Goal: Task Accomplishment & Management: Use online tool/utility

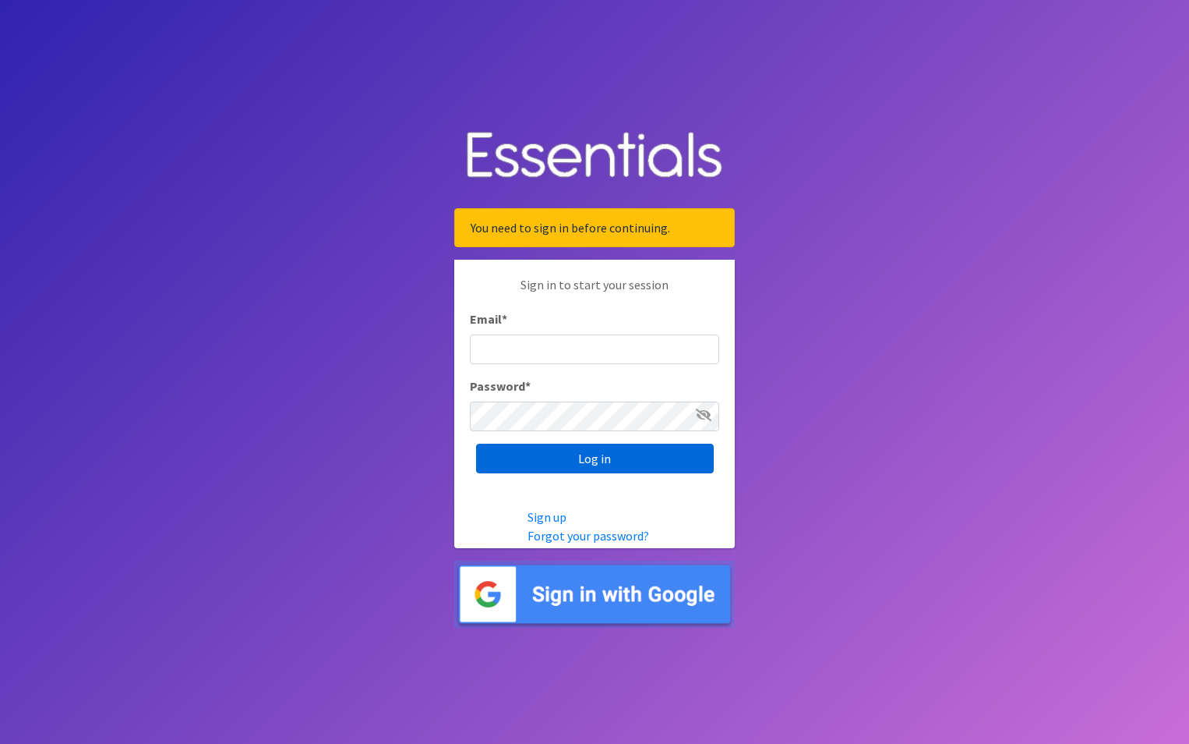
type input "maury.parrish@gmail.com"
click at [624, 468] on input "Log in" at bounding box center [595, 459] width 238 height 30
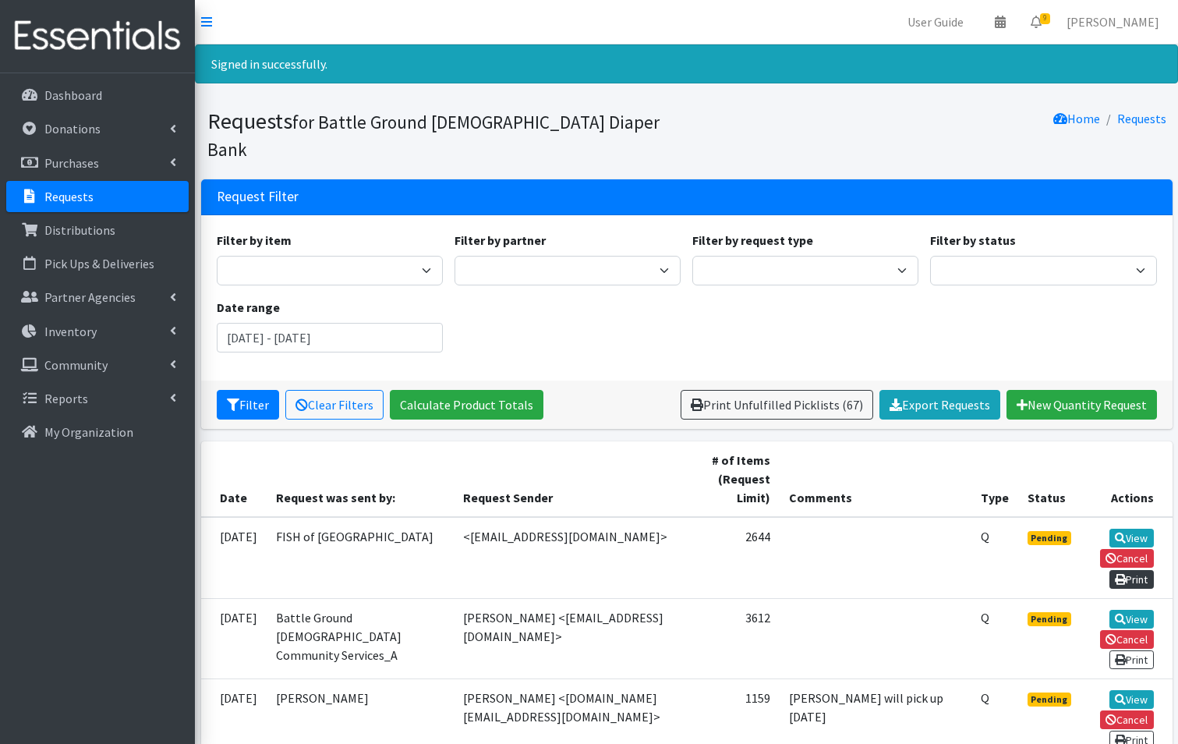
click at [1135, 570] on link "Print" at bounding box center [1131, 579] width 44 height 19
click at [1135, 570] on link "Please wait..." at bounding box center [1118, 579] width 69 height 19
click at [1143, 528] on link "View" at bounding box center [1131, 537] width 44 height 19
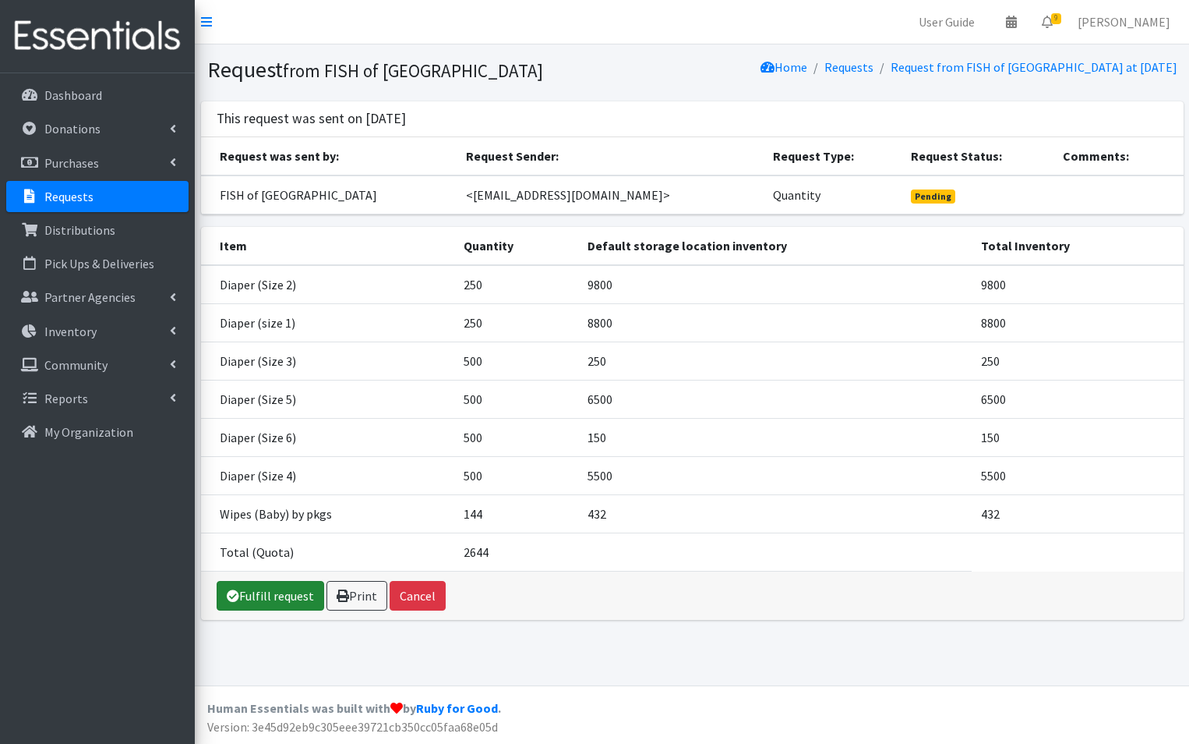
click at [291, 599] on link "Fulfill request" at bounding box center [271, 596] width 108 height 30
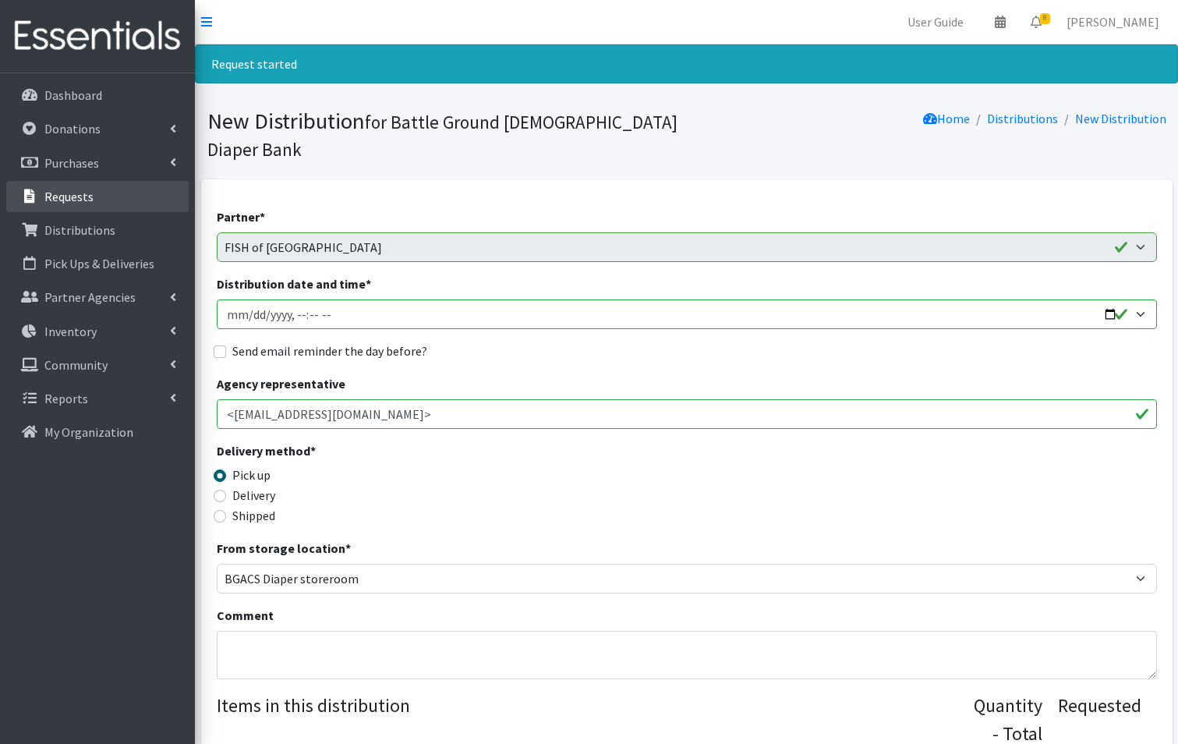
click at [62, 193] on p "Requests" at bounding box center [68, 197] width 49 height 16
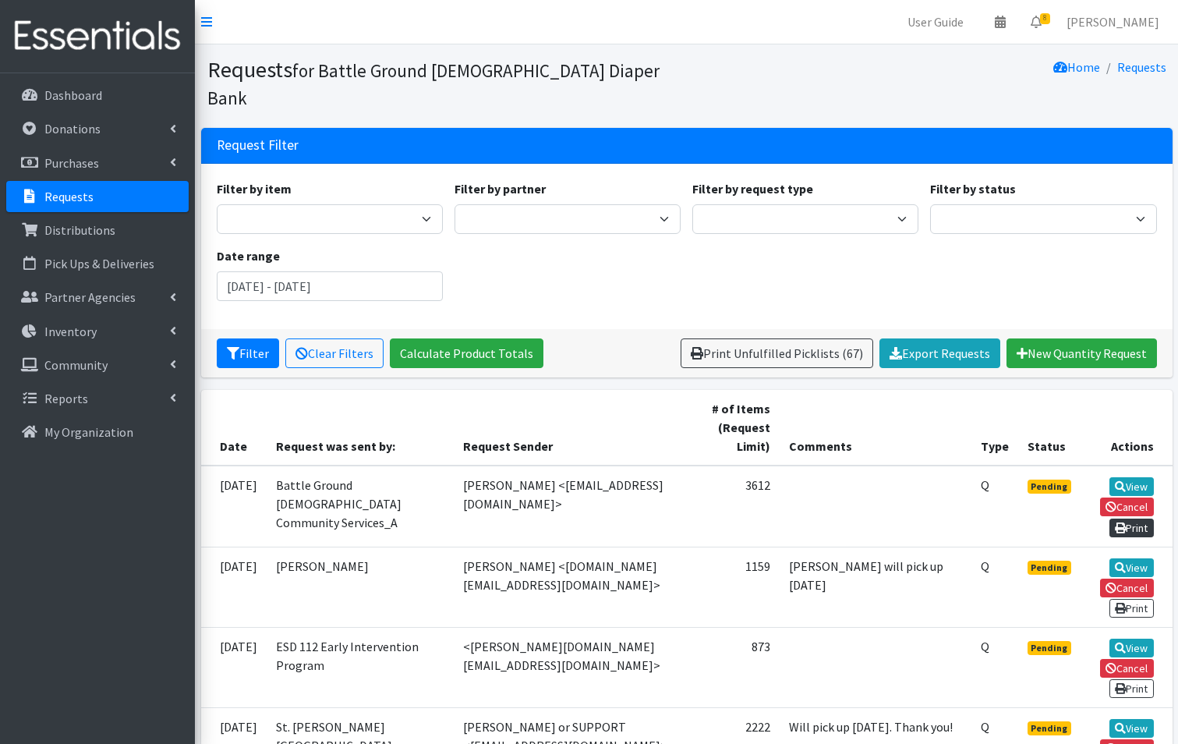
click at [1134, 518] on link "Print" at bounding box center [1131, 527] width 44 height 19
click at [1134, 518] on link "Please wait..." at bounding box center [1118, 527] width 69 height 19
click at [1141, 477] on link "View" at bounding box center [1131, 486] width 44 height 19
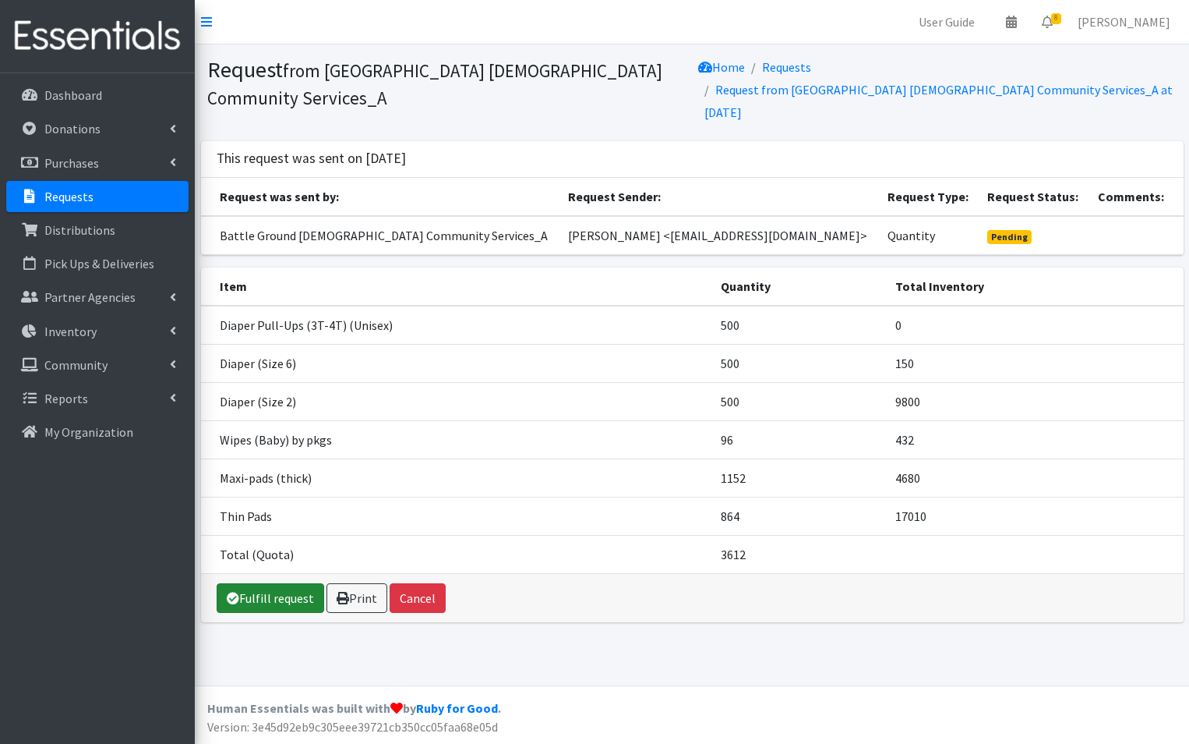
click at [250, 583] on link "Fulfill request" at bounding box center [271, 598] width 108 height 30
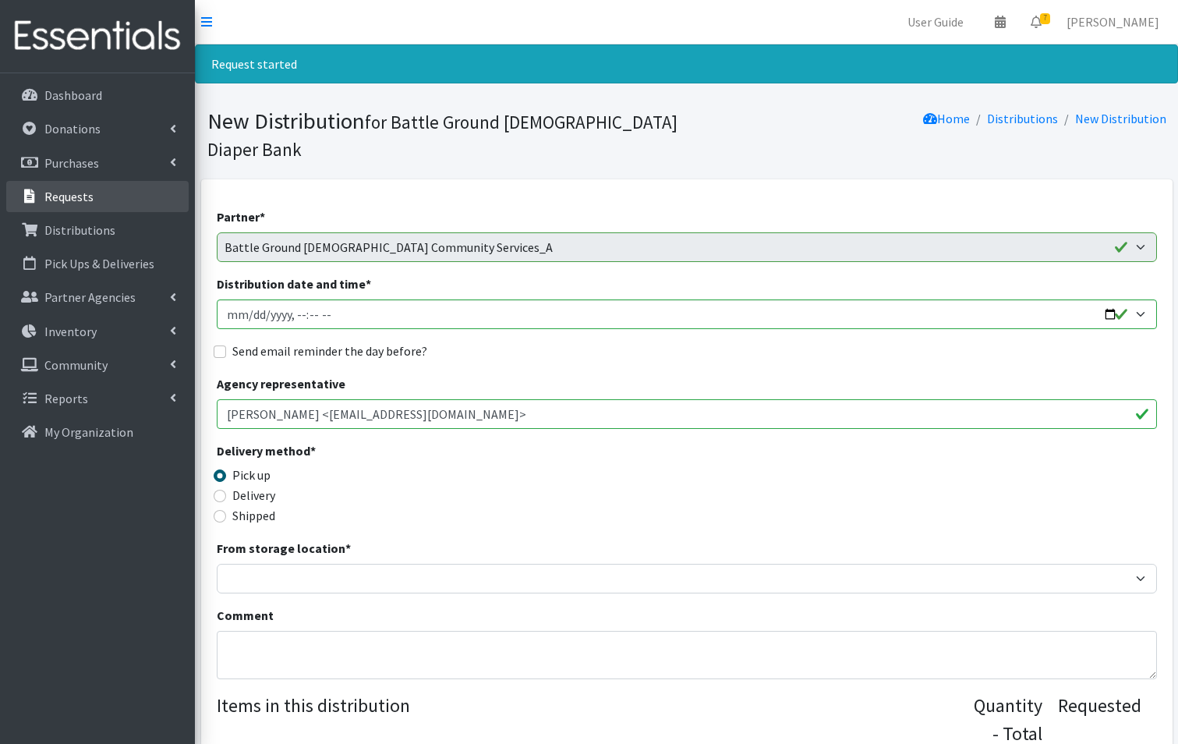
click at [65, 197] on p "Requests" at bounding box center [68, 197] width 49 height 16
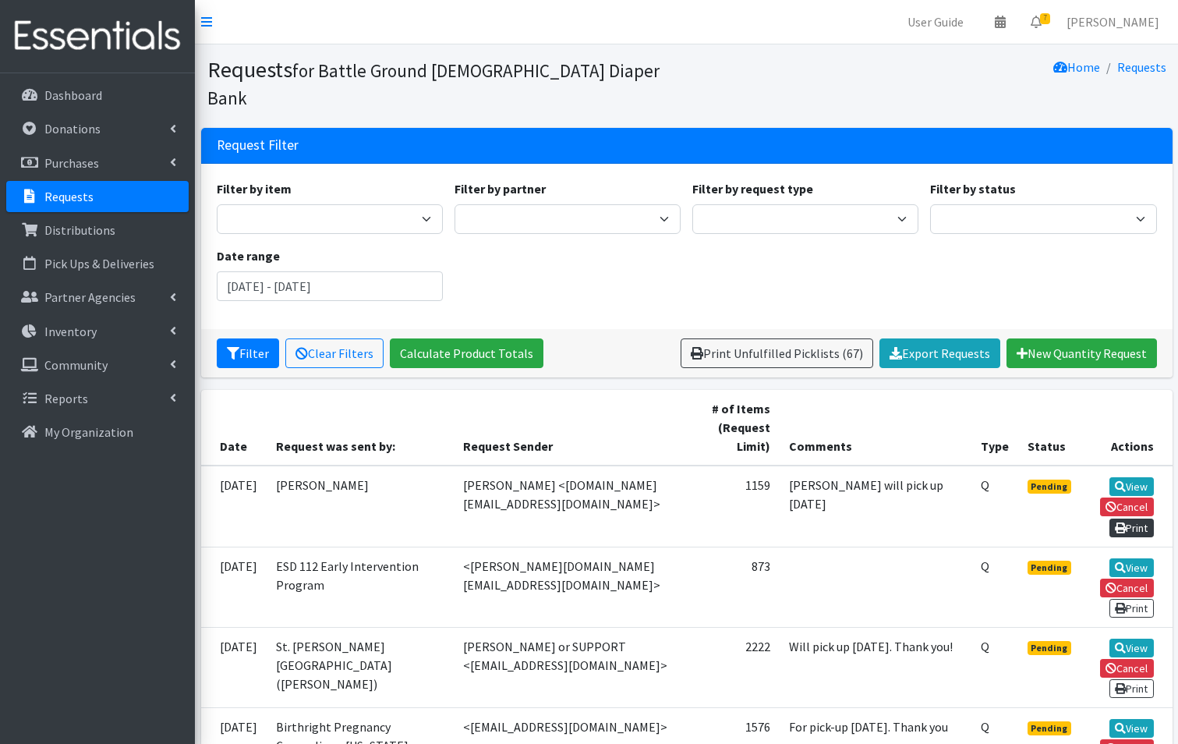
click at [1135, 518] on link "Print" at bounding box center [1131, 527] width 44 height 19
click at [1133, 477] on link "View" at bounding box center [1131, 486] width 44 height 19
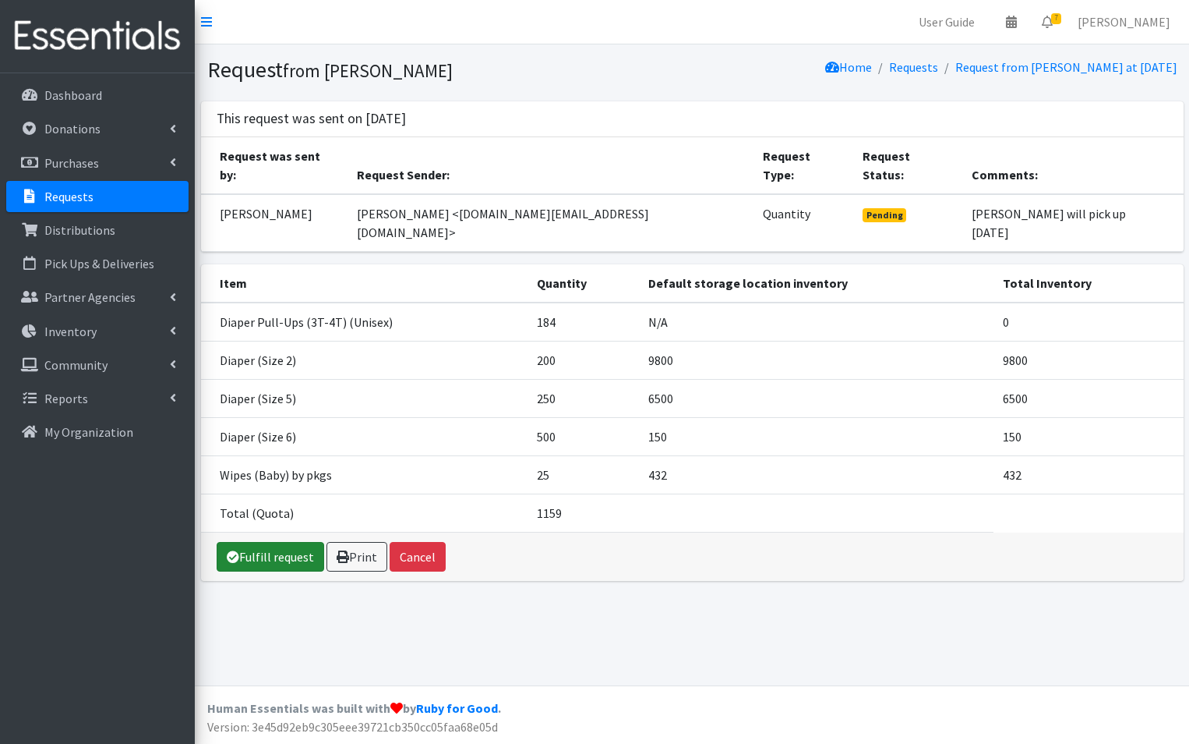
click at [296, 542] on link "Fulfill request" at bounding box center [271, 557] width 108 height 30
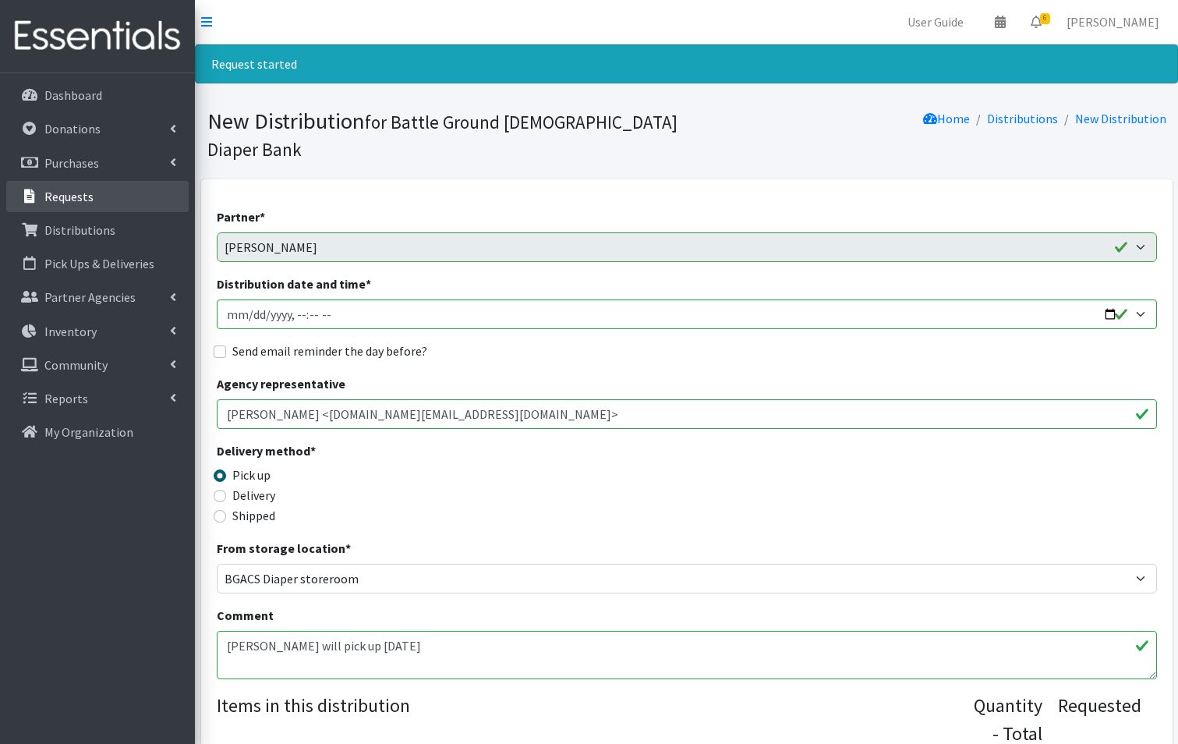
click at [61, 195] on p "Requests" at bounding box center [68, 197] width 49 height 16
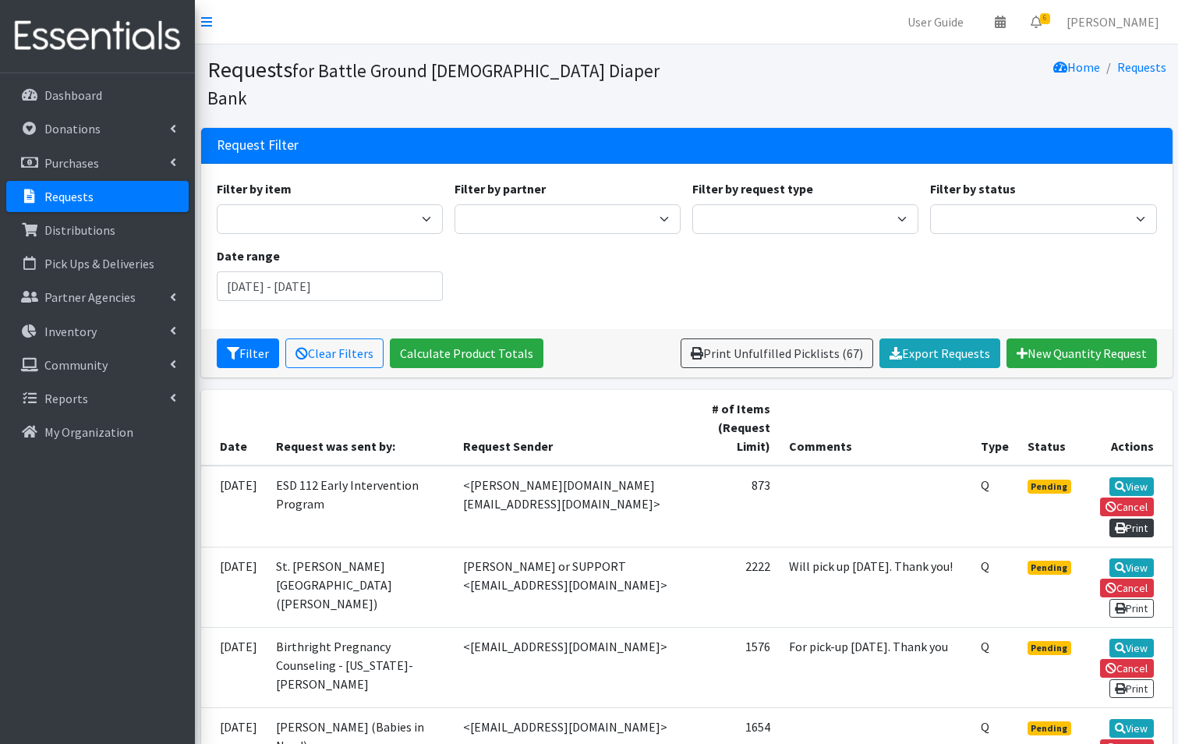
click at [1134, 518] on link "Print" at bounding box center [1131, 527] width 44 height 19
click at [1116, 481] on icon at bounding box center [1120, 486] width 11 height 11
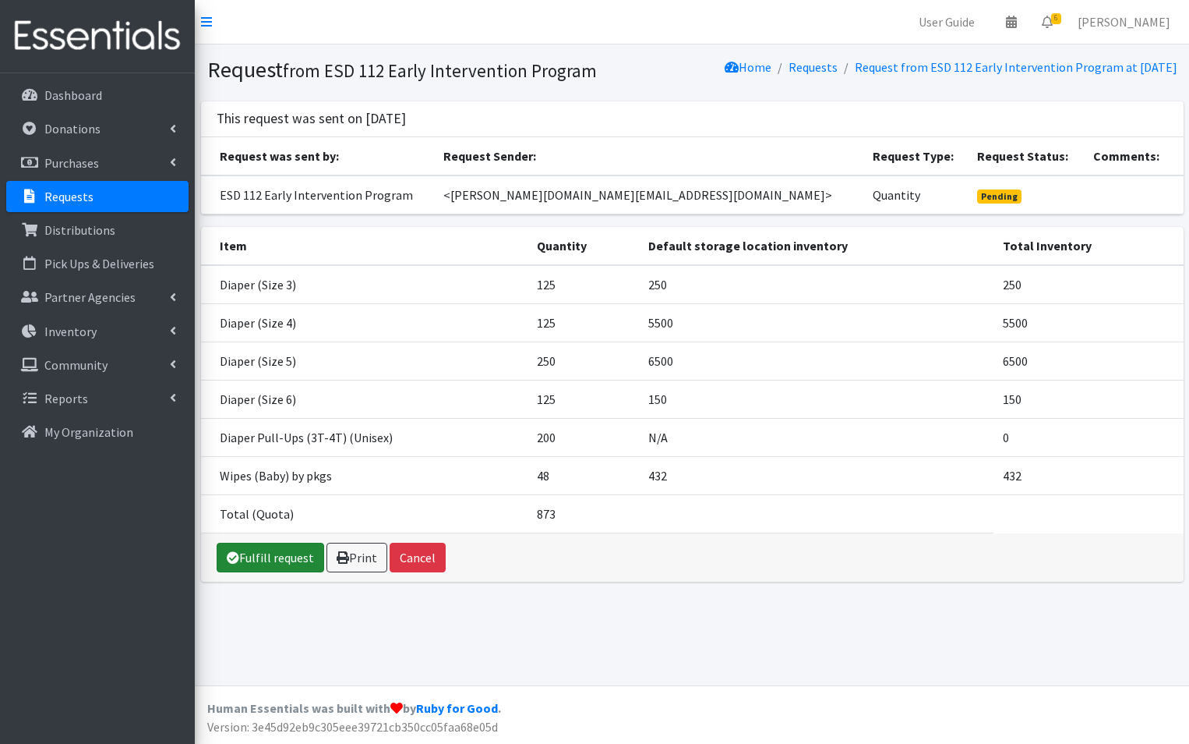
click at [287, 572] on link "Fulfill request" at bounding box center [271, 558] width 108 height 30
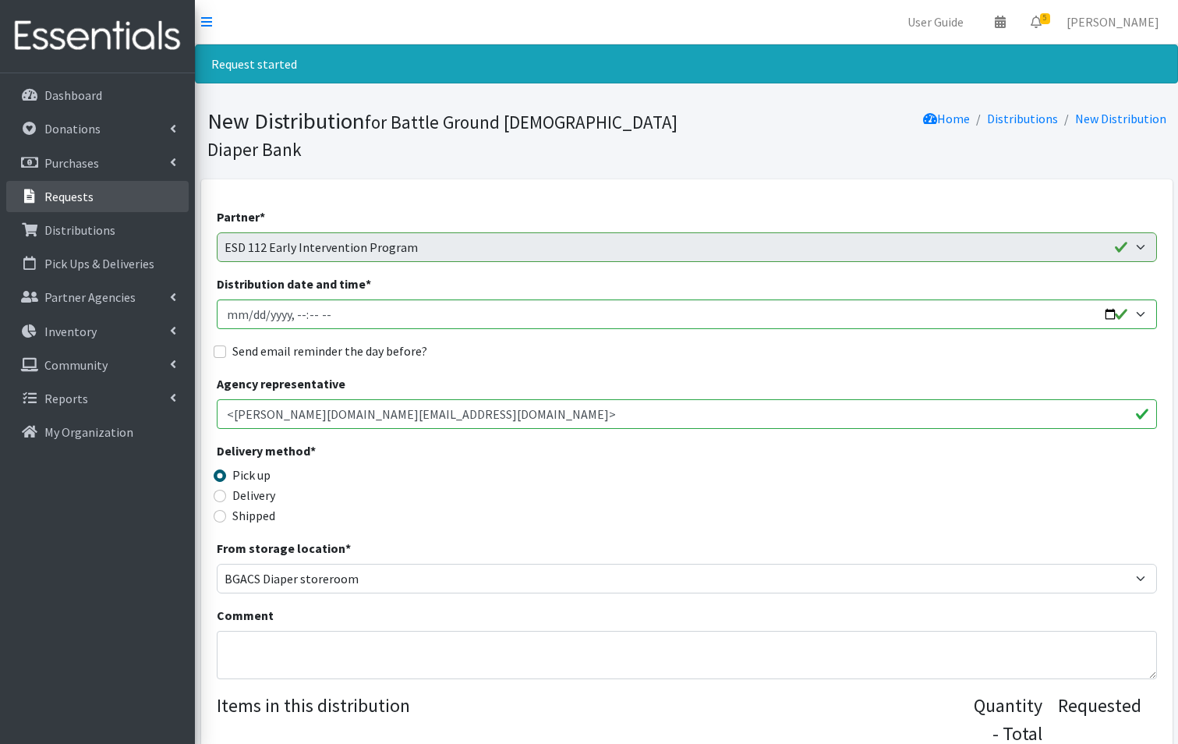
click at [87, 197] on p "Requests" at bounding box center [68, 197] width 49 height 16
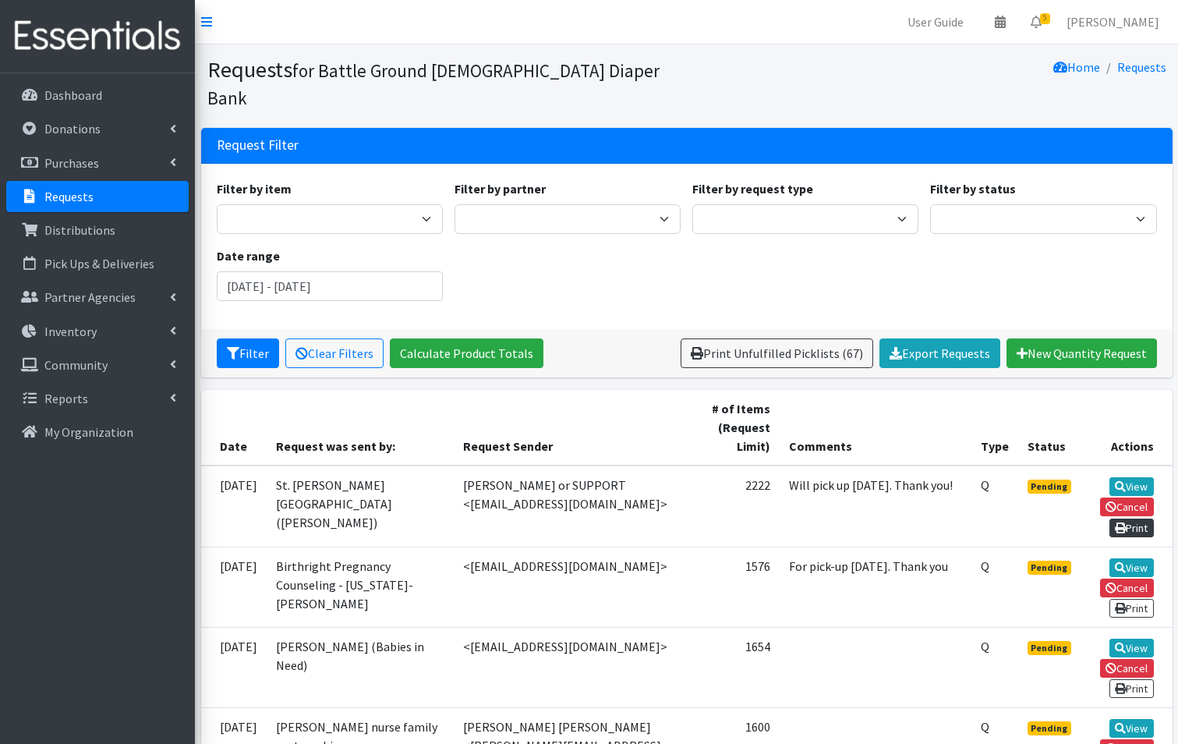
click at [1147, 518] on link "Print" at bounding box center [1131, 527] width 44 height 19
click at [1129, 477] on link "View" at bounding box center [1131, 486] width 44 height 19
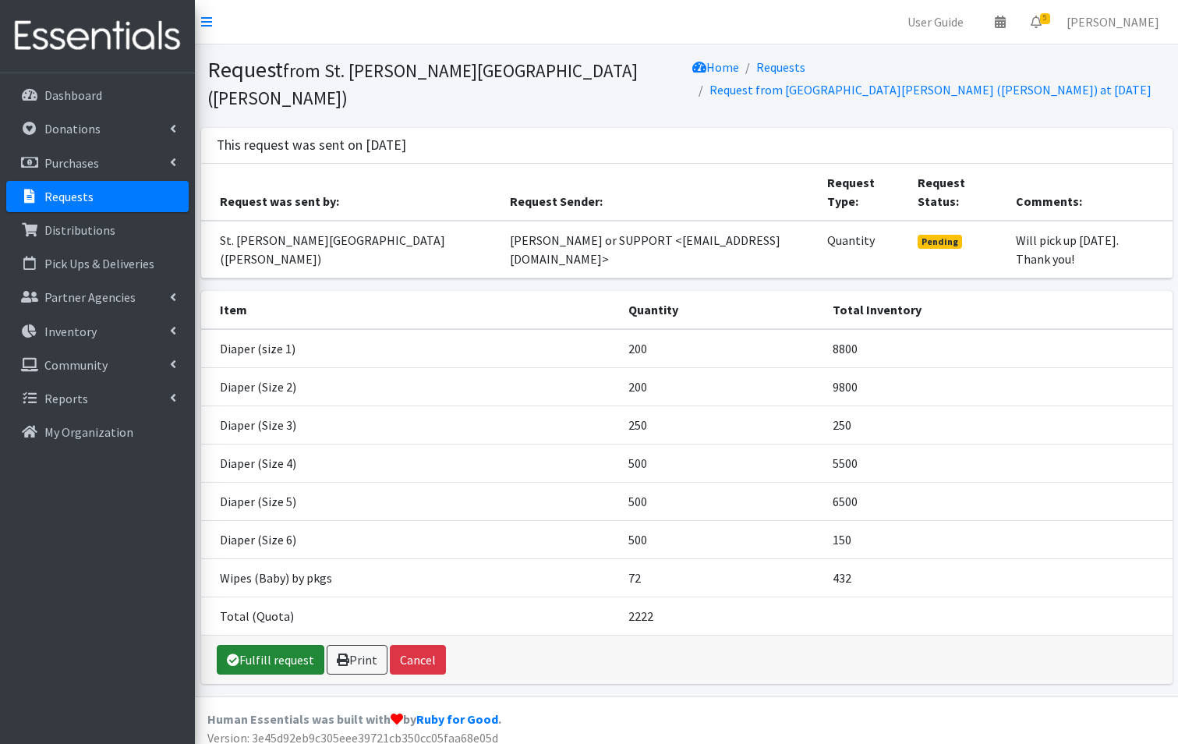
click at [231, 651] on link "Fulfill request" at bounding box center [271, 660] width 108 height 30
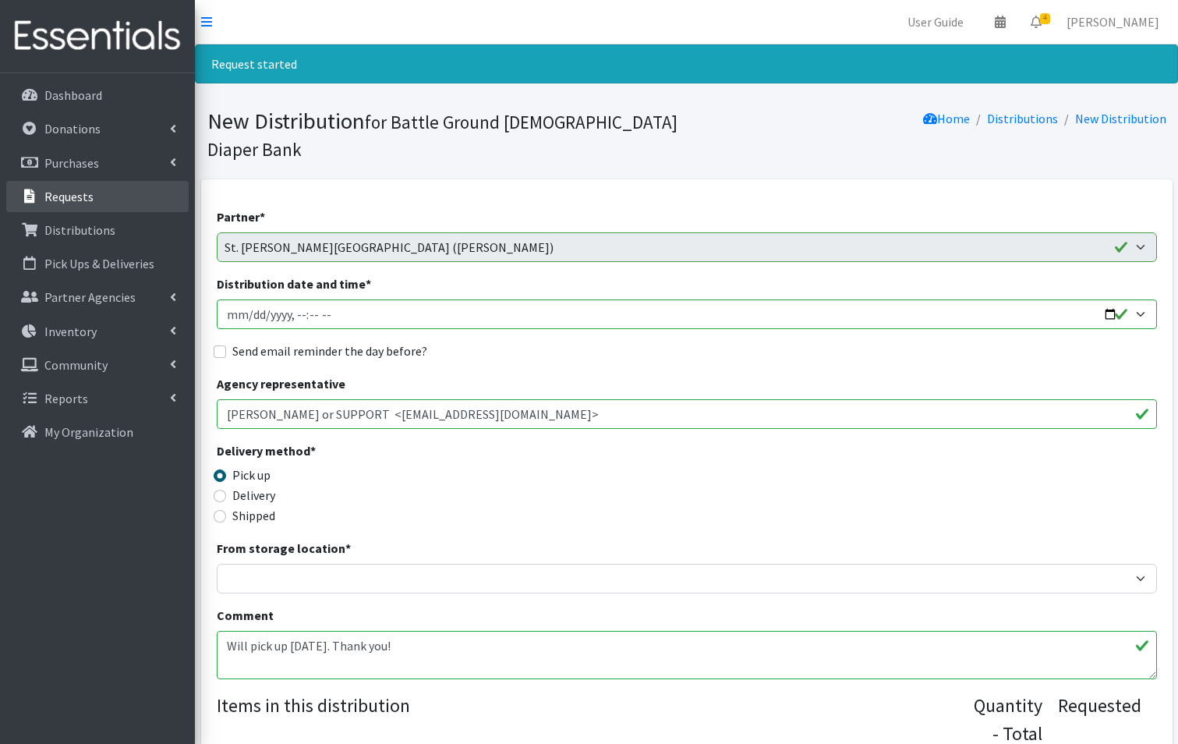
click at [75, 192] on p "Requests" at bounding box center [68, 197] width 49 height 16
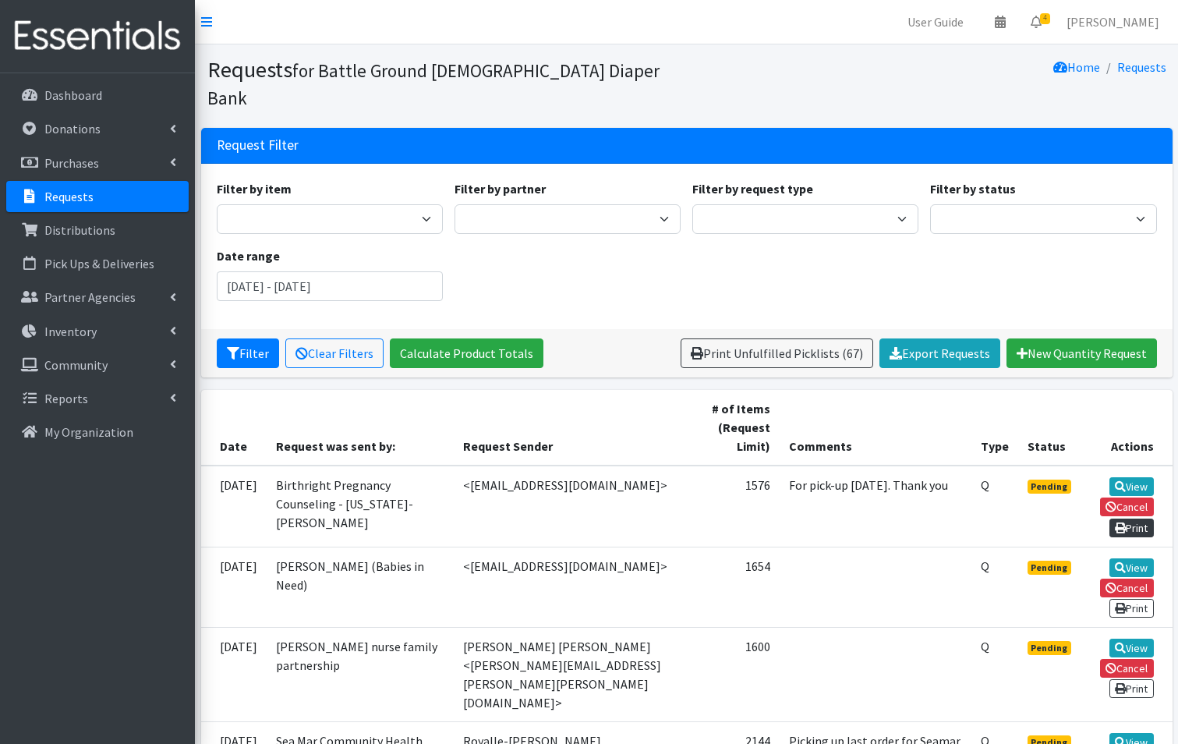
click at [1141, 518] on link "Print" at bounding box center [1131, 527] width 44 height 19
click at [1127, 477] on link "View" at bounding box center [1131, 486] width 44 height 19
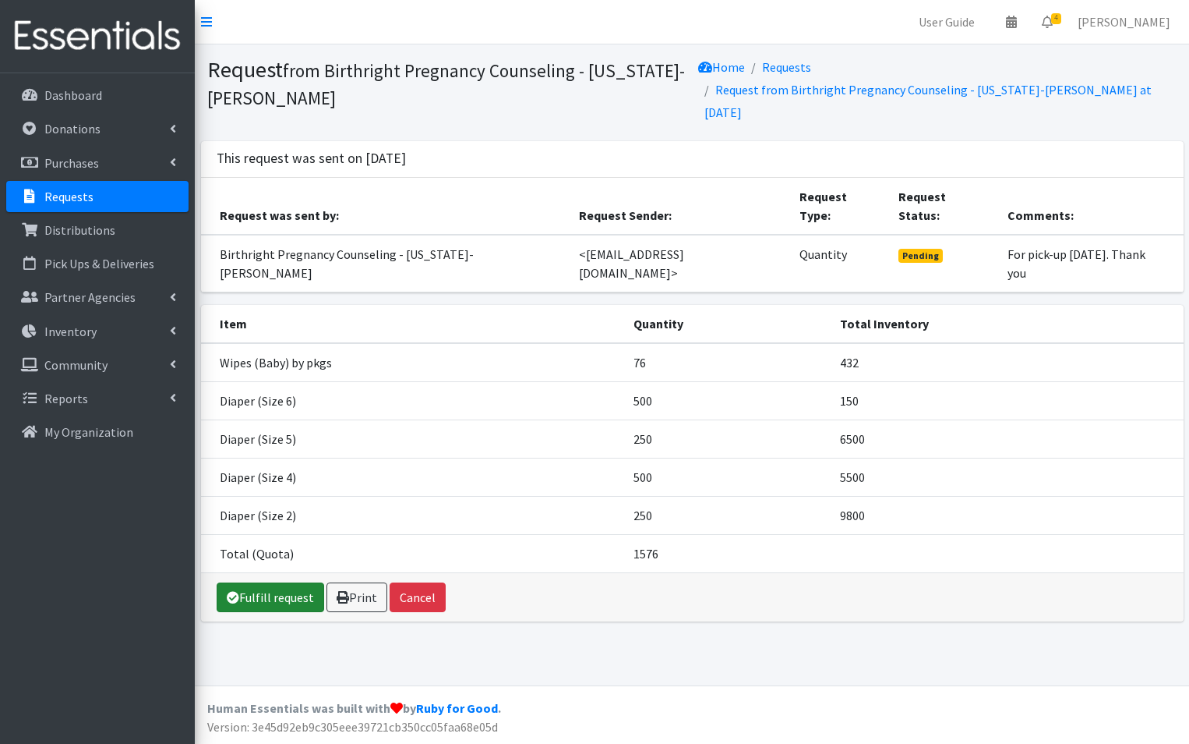
click at [277, 600] on link "Fulfill request" at bounding box center [271, 597] width 108 height 30
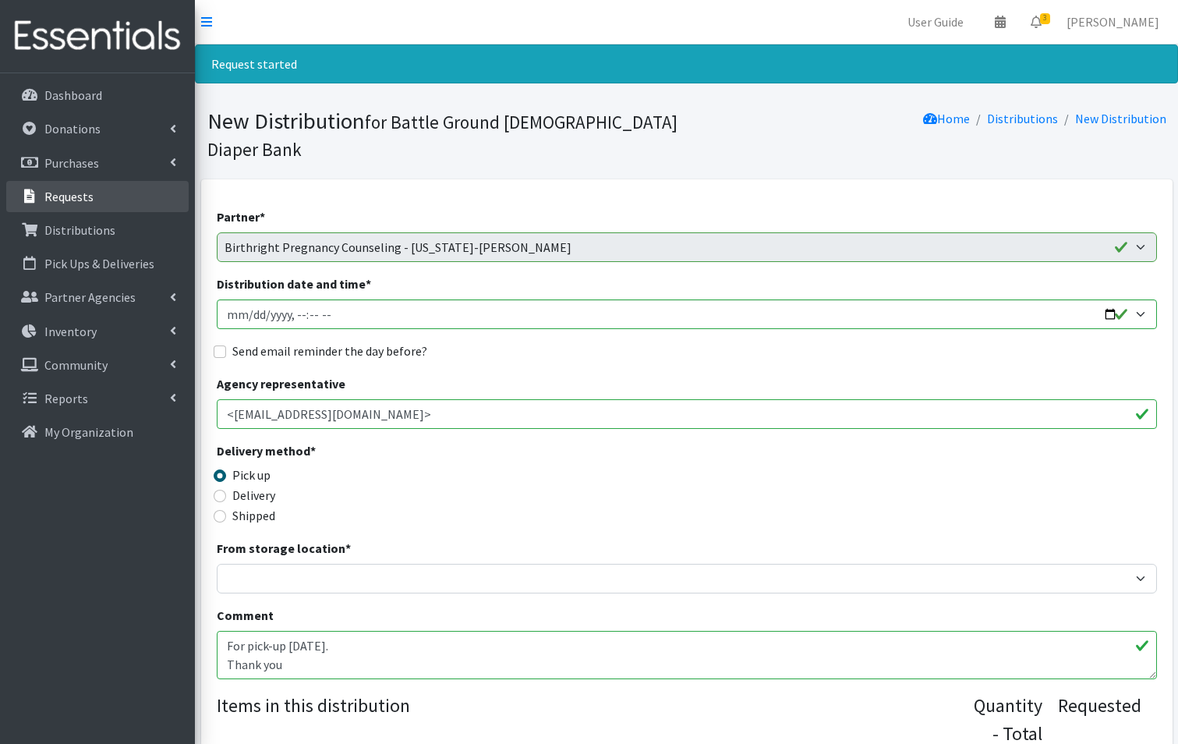
click at [58, 194] on p "Requests" at bounding box center [68, 197] width 49 height 16
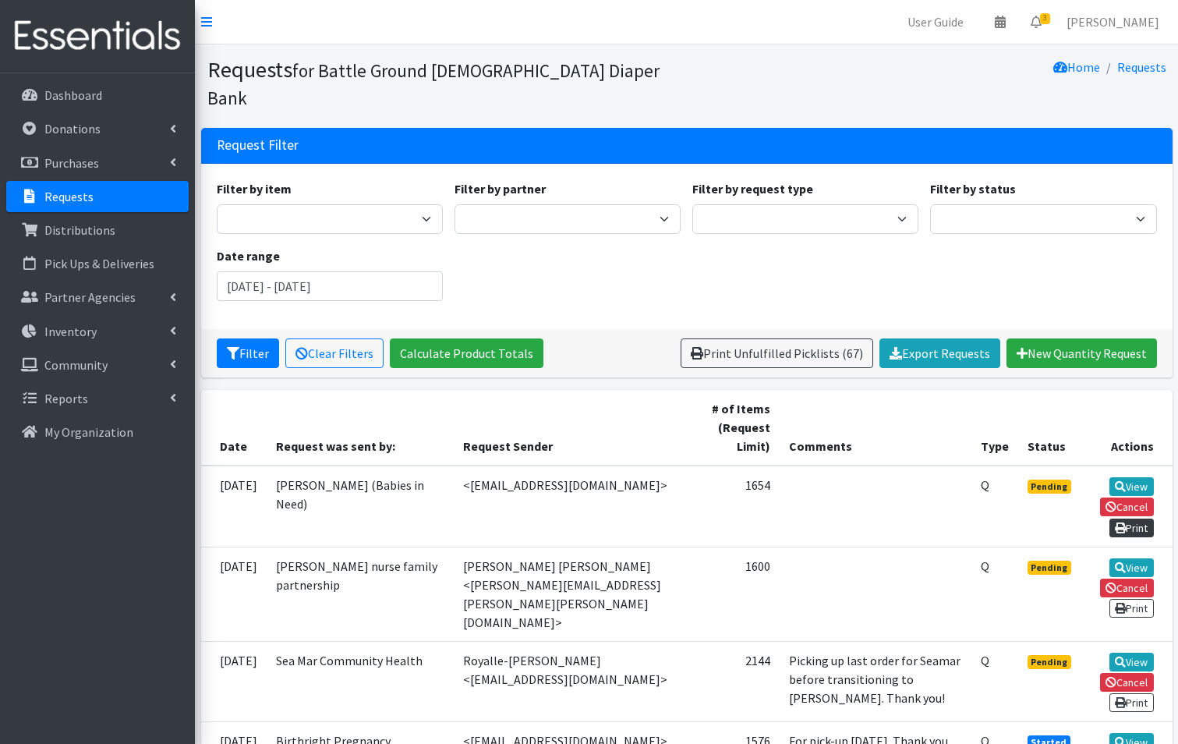
click at [1140, 518] on link "Print" at bounding box center [1131, 527] width 44 height 19
click at [1126, 477] on link "View" at bounding box center [1131, 486] width 44 height 19
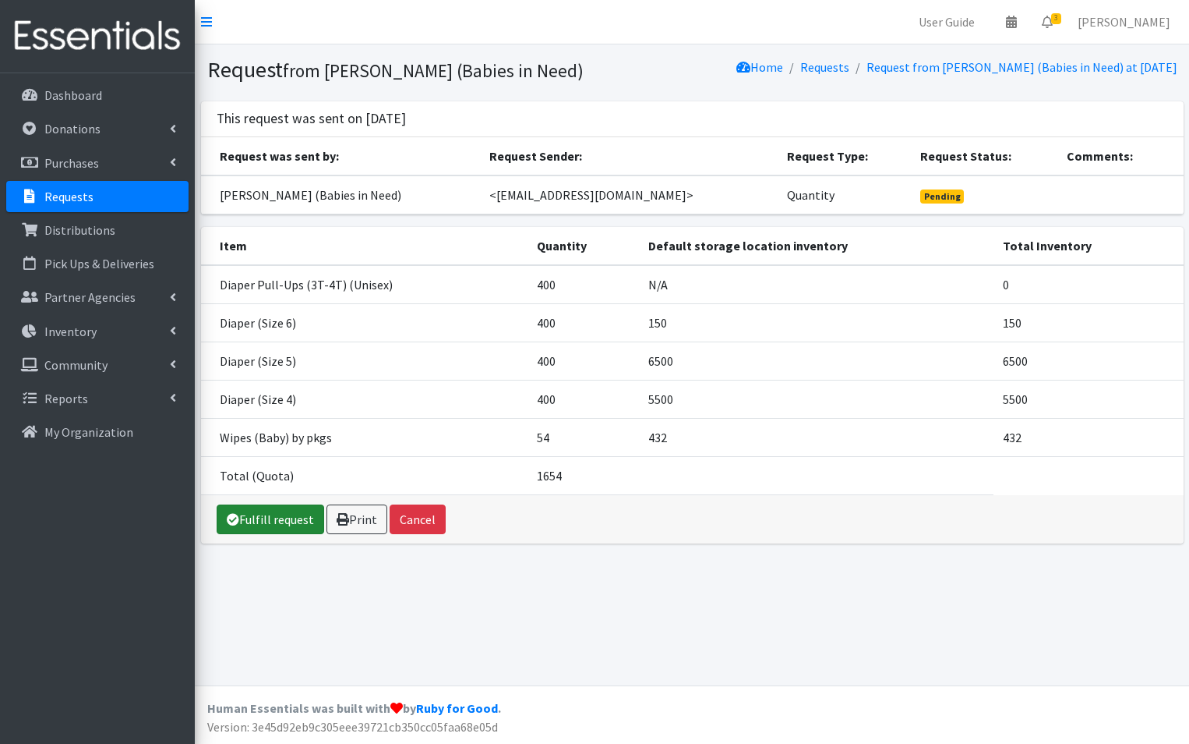
click at [267, 525] on link "Fulfill request" at bounding box center [271, 519] width 108 height 30
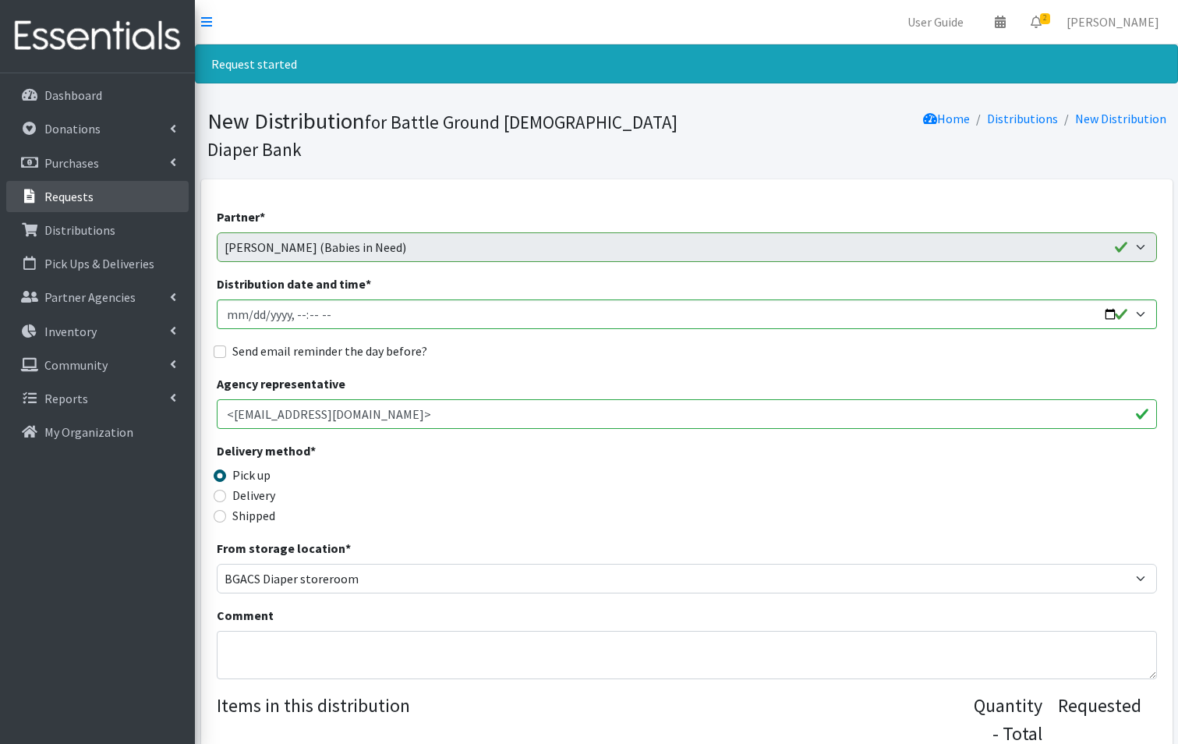
click at [58, 184] on link "Requests" at bounding box center [97, 196] width 182 height 31
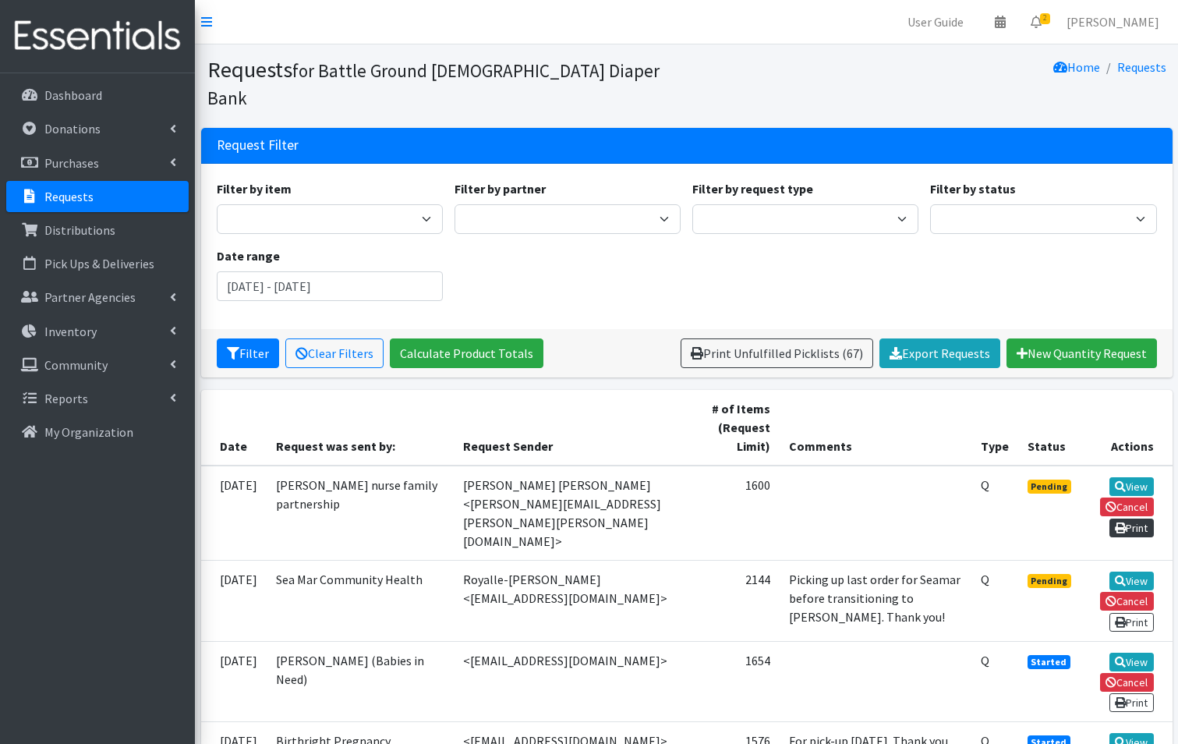
click at [1123, 518] on link "Print" at bounding box center [1131, 527] width 44 height 19
drag, startPoint x: 1126, startPoint y: 457, endPoint x: 1109, endPoint y: 498, distance: 44.7
click at [1125, 477] on link "View" at bounding box center [1131, 486] width 44 height 19
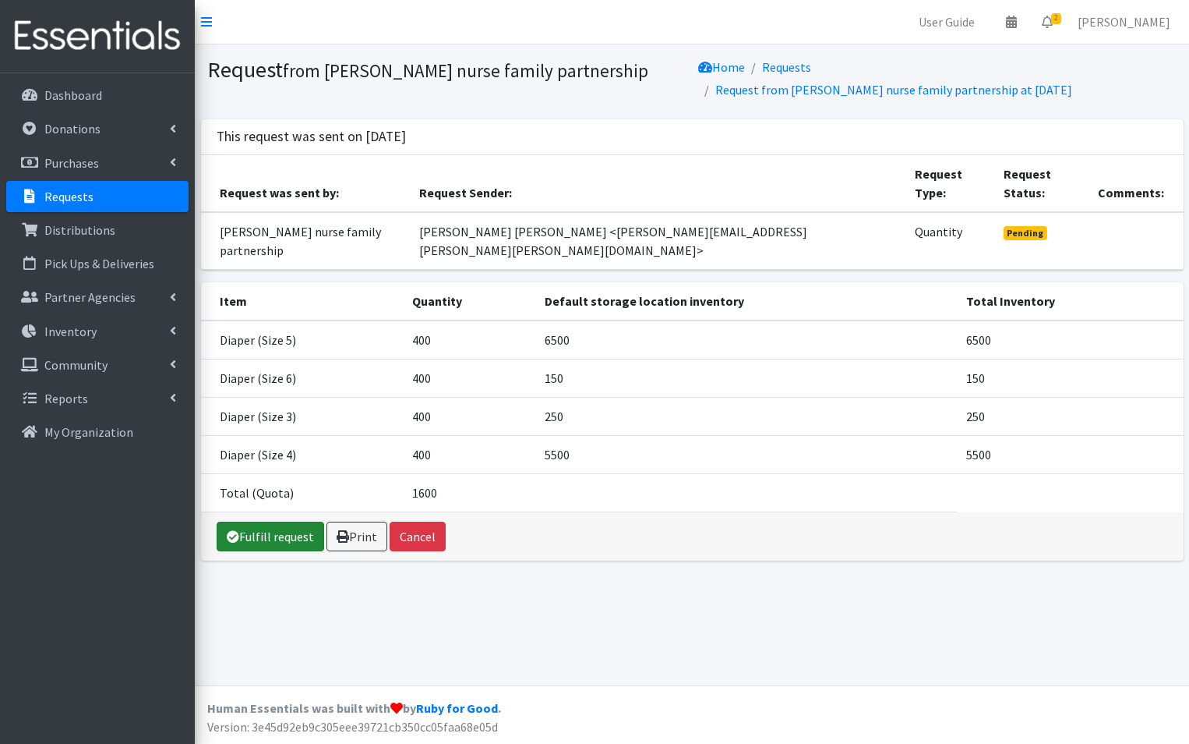
click at [267, 521] on link "Fulfill request" at bounding box center [271, 536] width 108 height 30
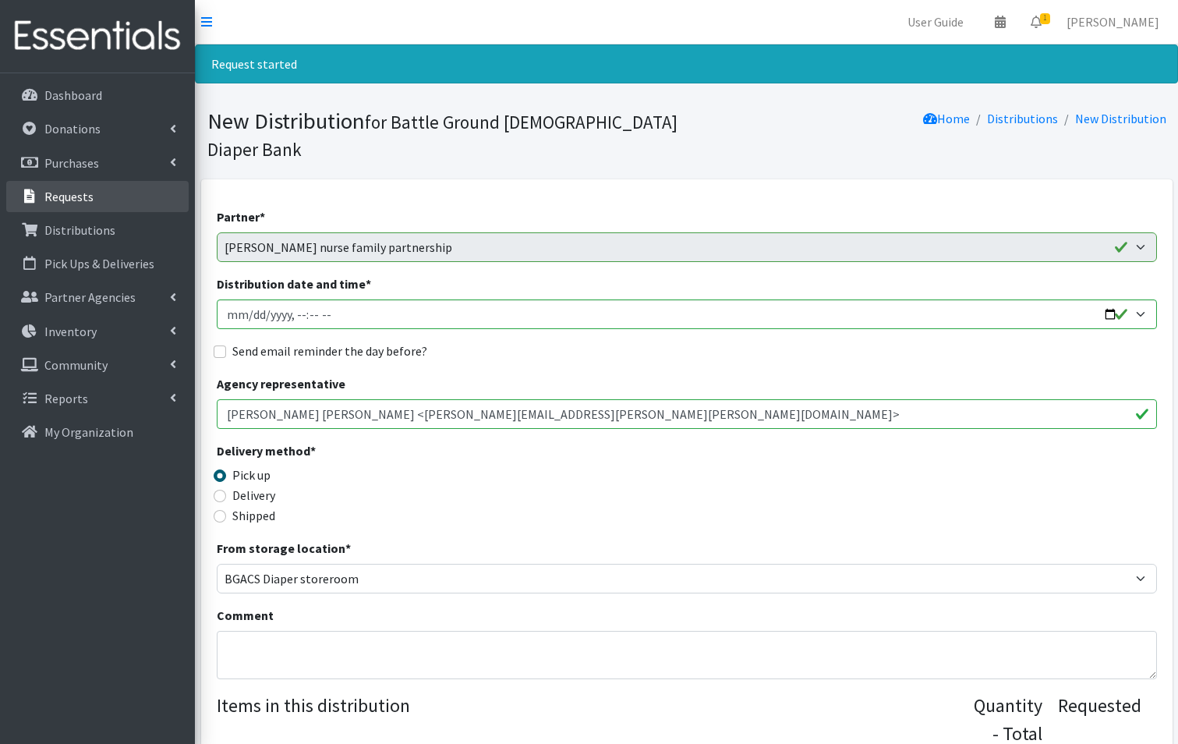
click at [80, 202] on p "Requests" at bounding box center [68, 197] width 49 height 16
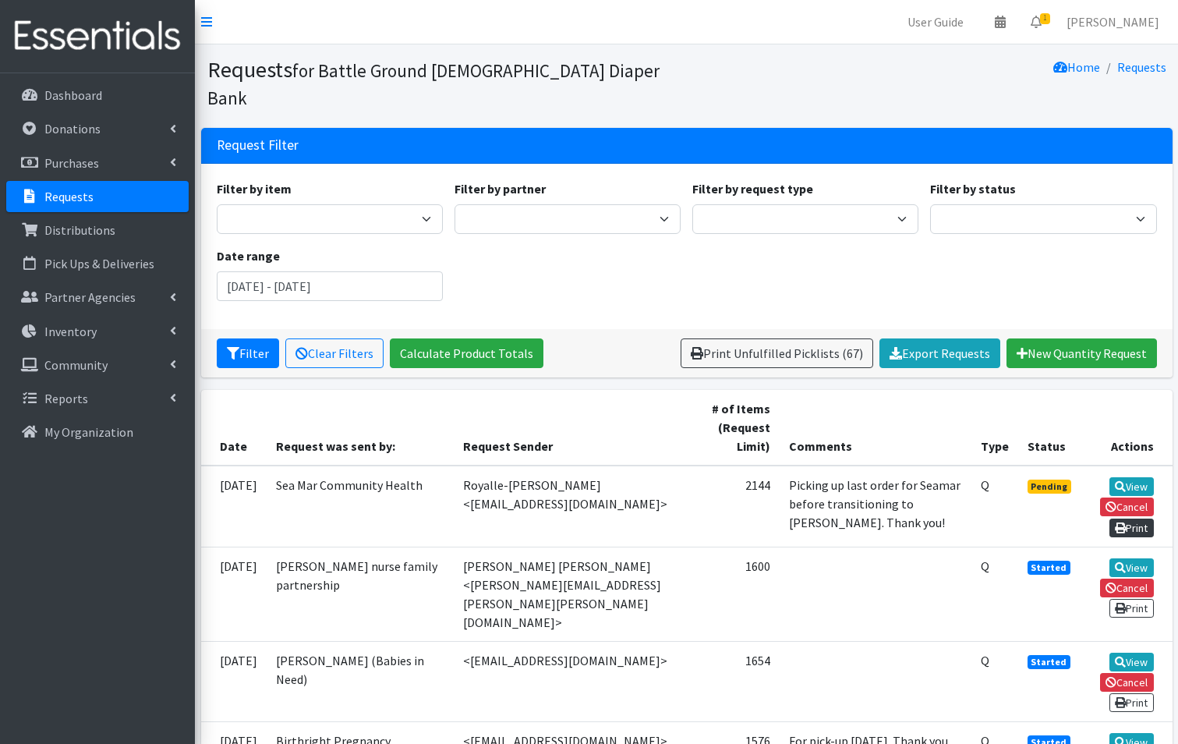
click at [1134, 518] on link "Print" at bounding box center [1131, 527] width 44 height 19
click at [1140, 477] on link "View" at bounding box center [1131, 486] width 44 height 19
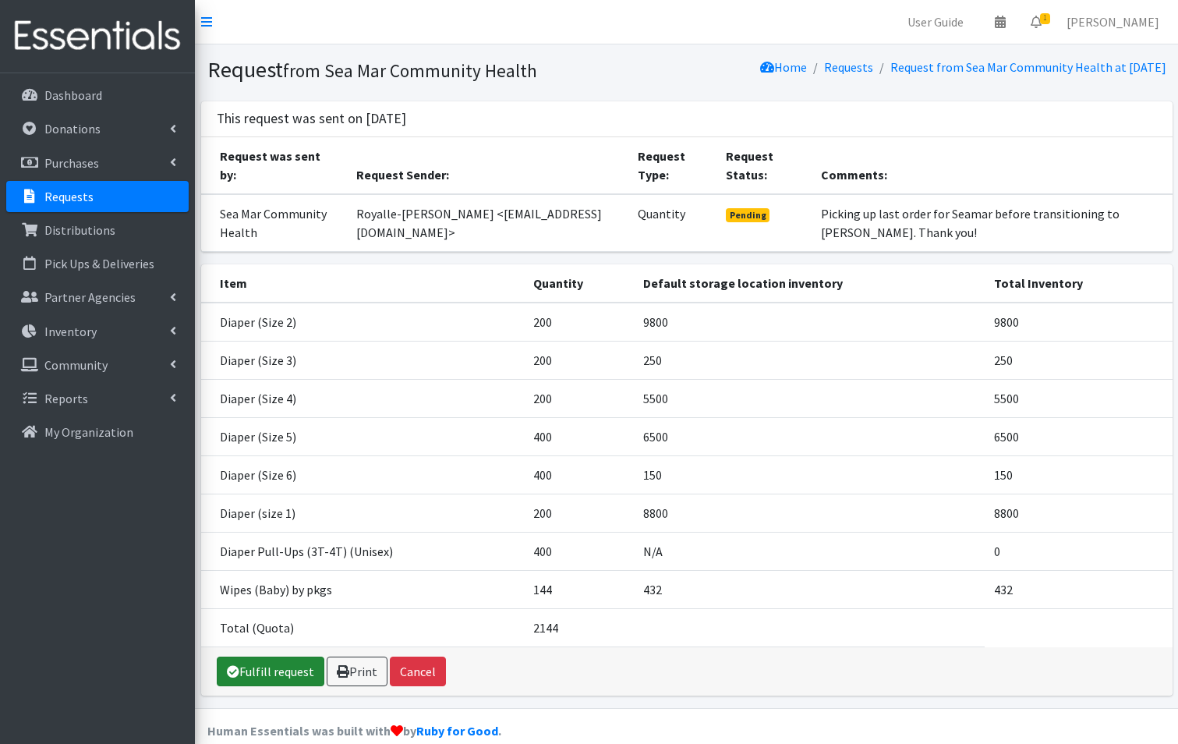
click at [261, 673] on link "Fulfill request" at bounding box center [271, 671] width 108 height 30
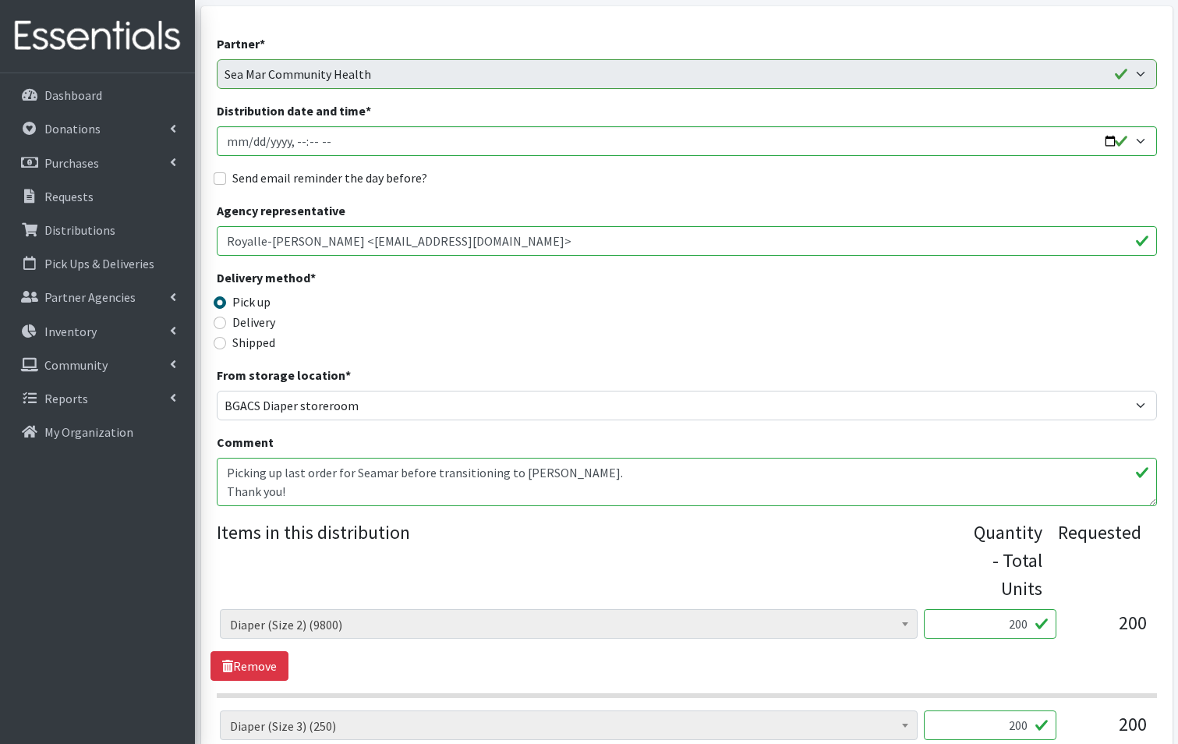
scroll to position [390, 0]
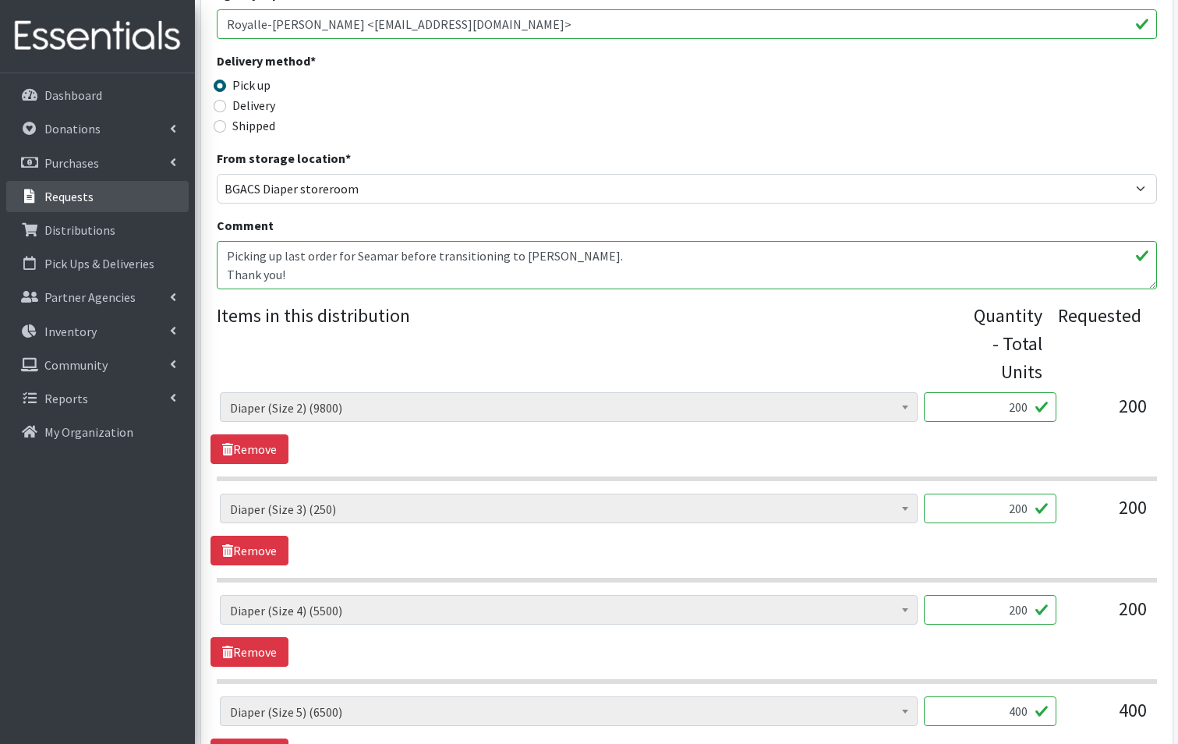
click at [33, 202] on icon at bounding box center [29, 196] width 20 height 14
